Goal: Information Seeking & Learning: Check status

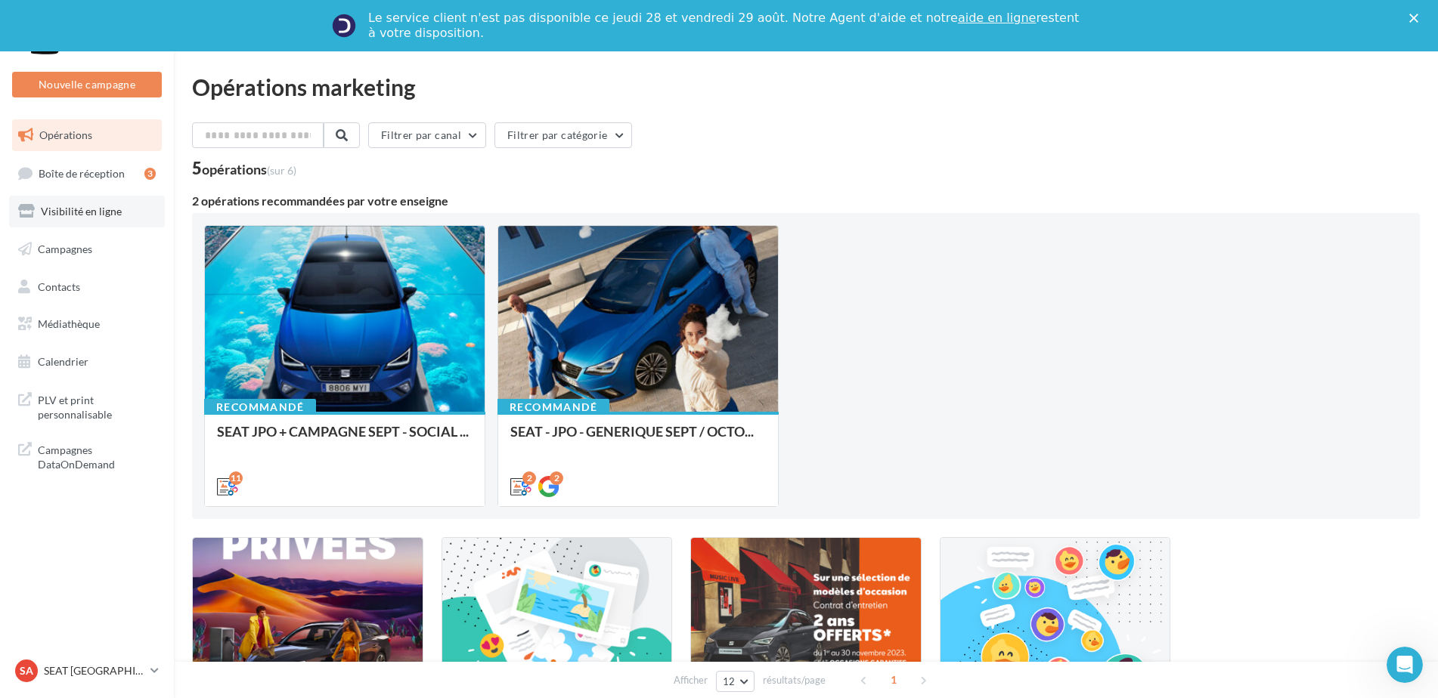
drag, startPoint x: 89, startPoint y: 212, endPoint x: 91, endPoint y: 220, distance: 8.5
click at [89, 212] on span "Visibilité en ligne" at bounding box center [81, 211] width 81 height 13
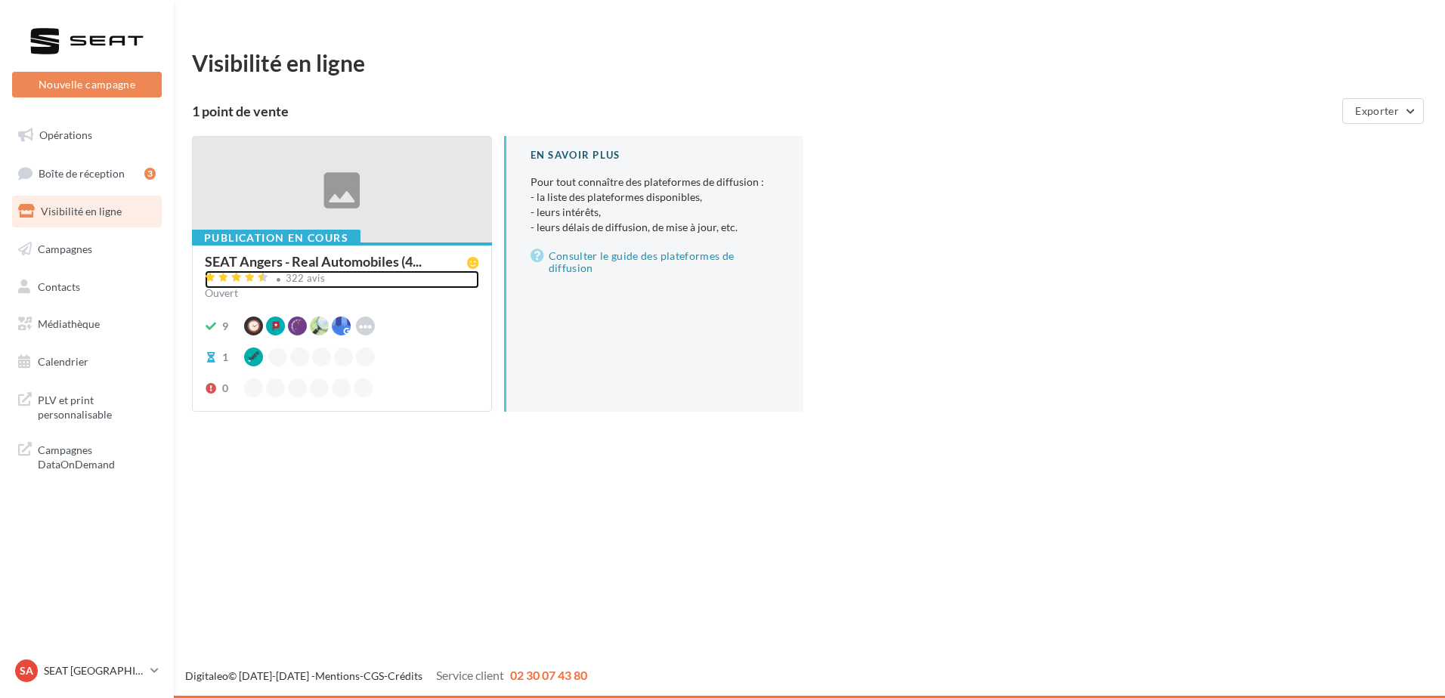
click at [303, 255] on div "SEAT Angers - Real Automobiles (4... 322 avis Ouvert" at bounding box center [342, 280] width 274 height 50
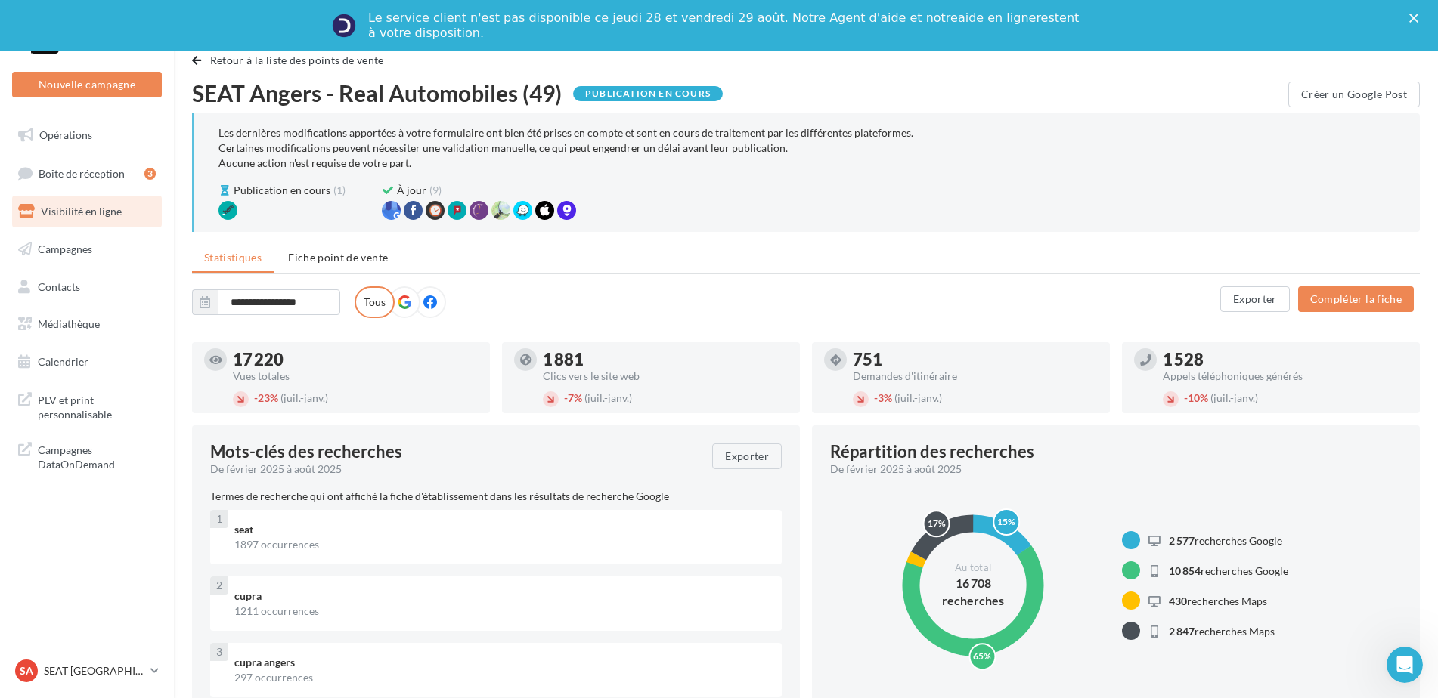
drag, startPoint x: 100, startPoint y: 205, endPoint x: 104, endPoint y: 218, distance: 13.4
click at [100, 205] on span "Visibilité en ligne" at bounding box center [81, 211] width 81 height 13
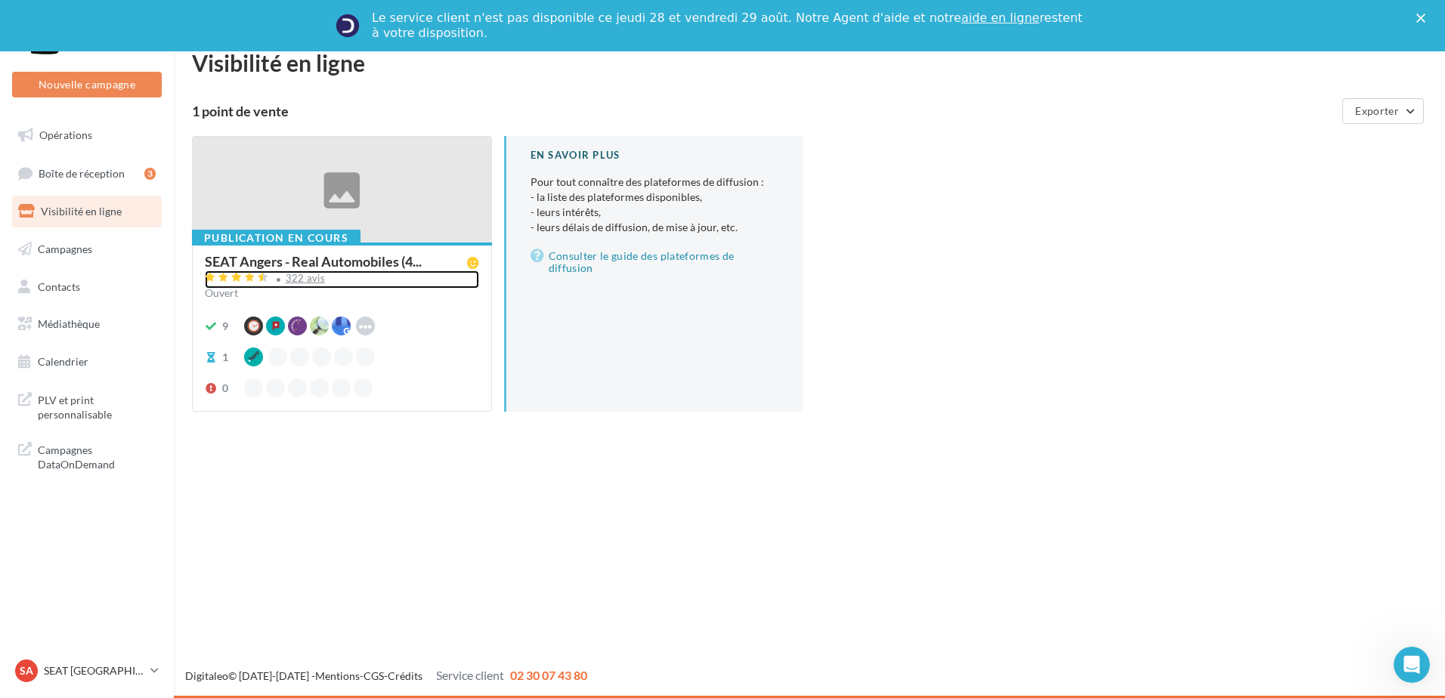
click at [288, 278] on div "322 avis" at bounding box center [306, 279] width 40 height 10
